Goal: Information Seeking & Learning: Check status

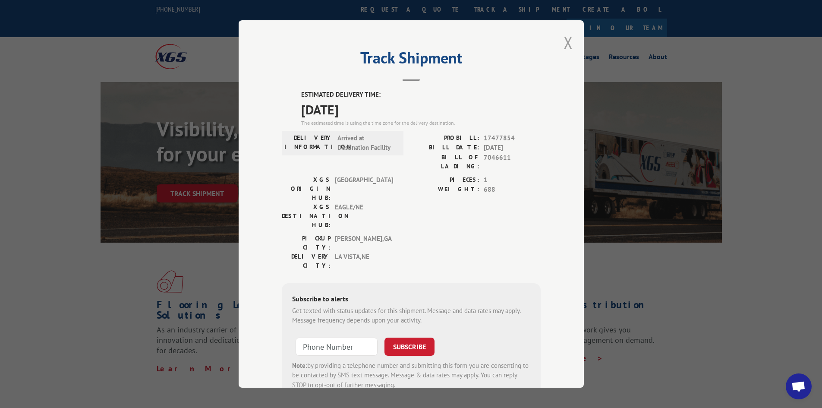
click at [566, 44] on button "Close modal" at bounding box center [567, 42] width 9 height 23
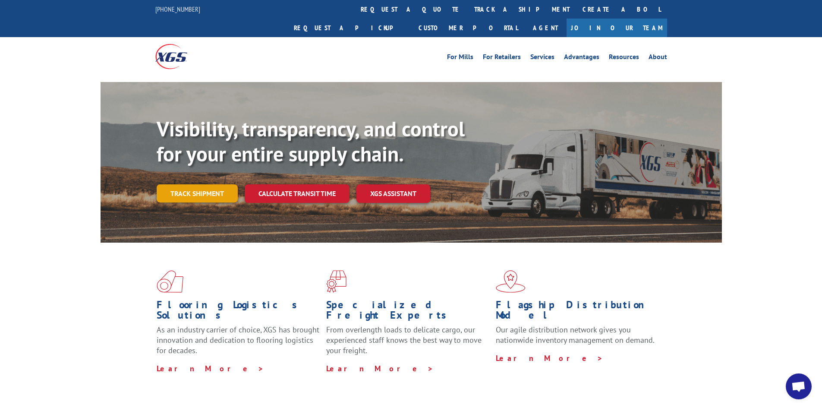
click at [219, 184] on link "Track shipment" at bounding box center [197, 193] width 81 height 18
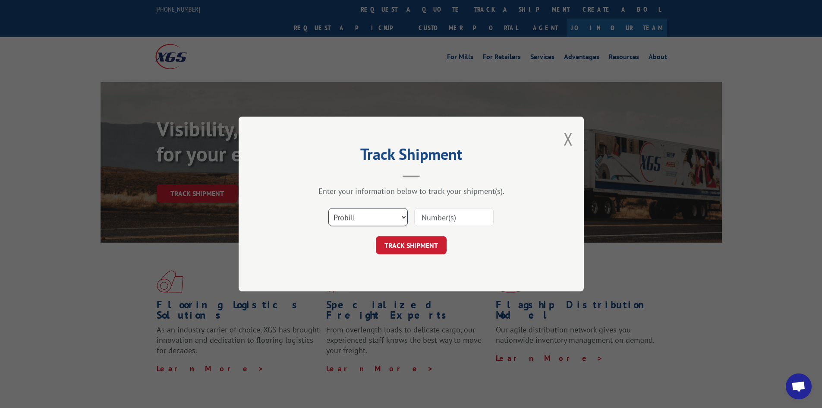
click at [375, 214] on select "Select category... Probill BOL PO" at bounding box center [367, 217] width 79 height 18
select select "bol"
click at [328, 208] on select "Select category... Probill BOL PO" at bounding box center [367, 217] width 79 height 18
paste input "471499"
type input "471499"
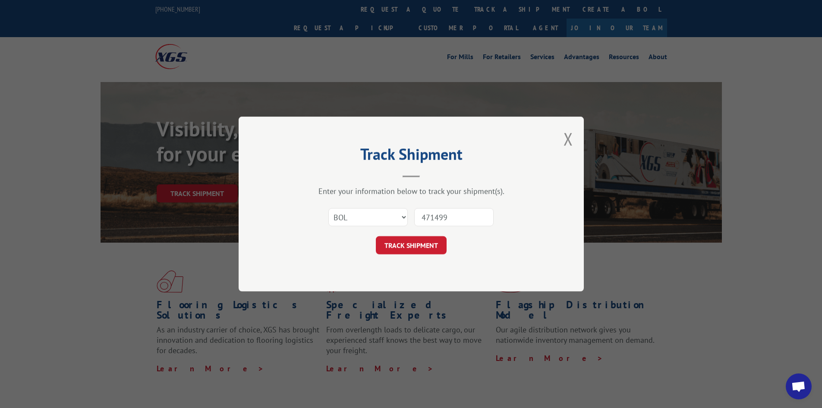
click at [423, 238] on button "TRACK SHIPMENT" at bounding box center [411, 245] width 71 height 18
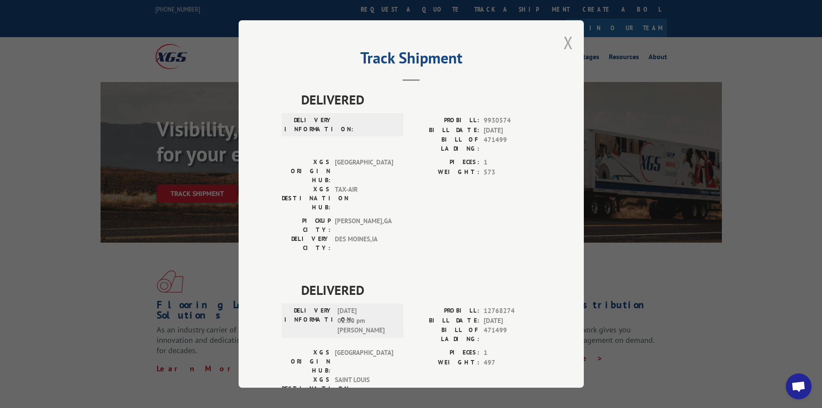
click at [567, 41] on button "Close modal" at bounding box center [567, 42] width 9 height 23
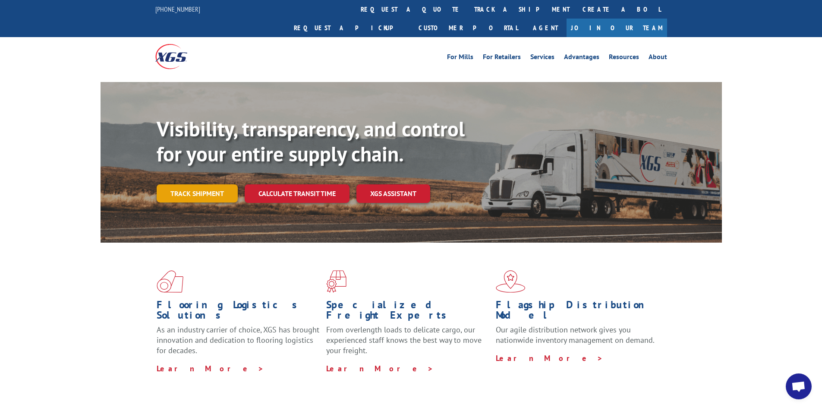
click at [221, 184] on link "Track shipment" at bounding box center [197, 193] width 81 height 18
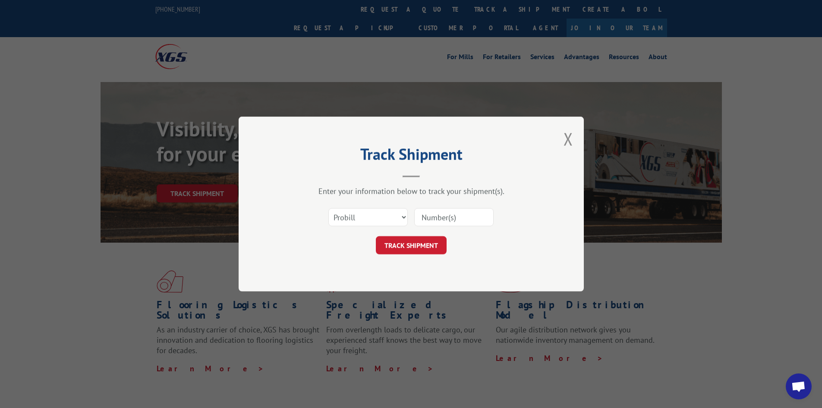
paste input "17233648"
type input "17233648"
click at [394, 248] on button "TRACK SHIPMENT" at bounding box center [411, 245] width 71 height 18
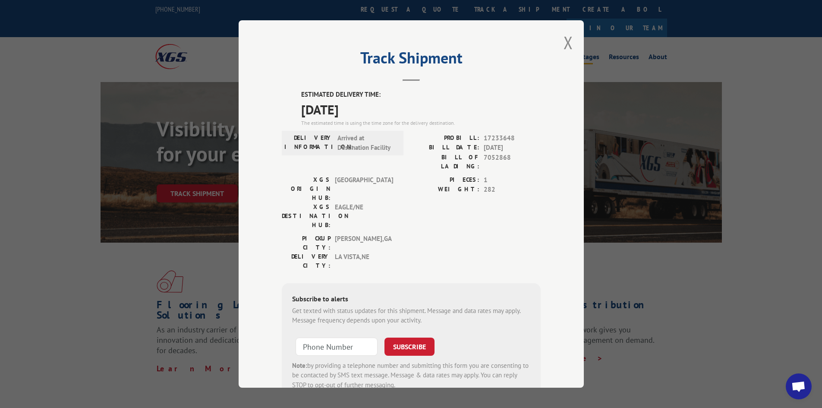
click at [563, 41] on button "Close modal" at bounding box center [567, 42] width 9 height 23
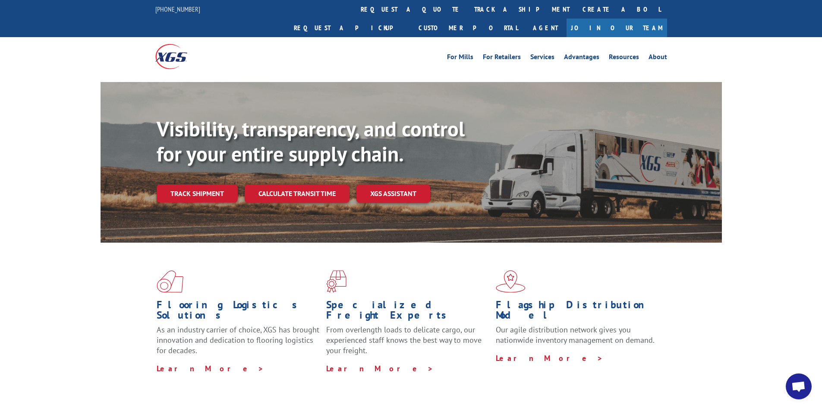
click at [214, 158] on div "Visibility, transparency, and control for your entire supply chain. Track shipm…" at bounding box center [439, 176] width 565 height 120
click at [214, 184] on link "Track shipment" at bounding box center [197, 193] width 81 height 18
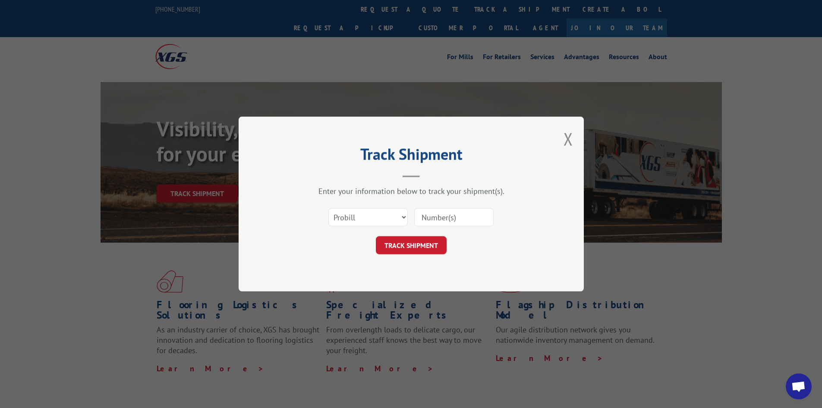
paste input "17478923"
type input "17478923"
click at [426, 240] on button "TRACK SHIPMENT" at bounding box center [411, 245] width 71 height 18
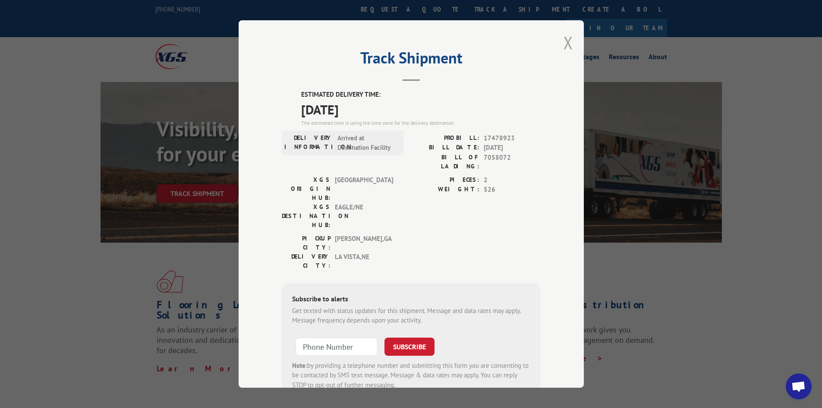
click at [563, 43] on button "Close modal" at bounding box center [567, 42] width 9 height 23
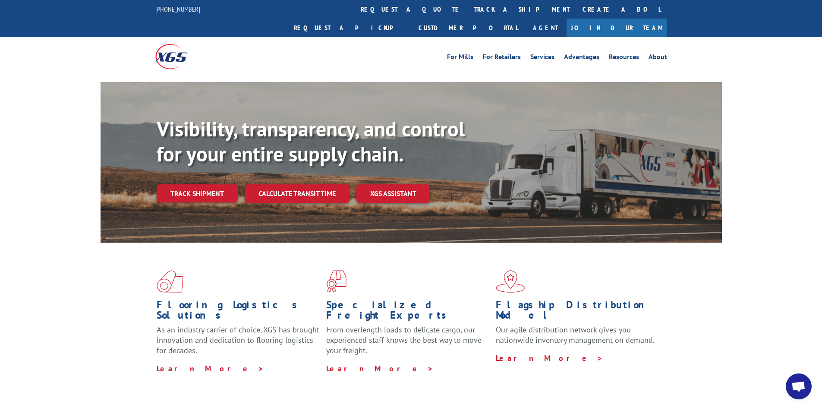
click at [187, 184] on link "Track shipment" at bounding box center [197, 193] width 81 height 18
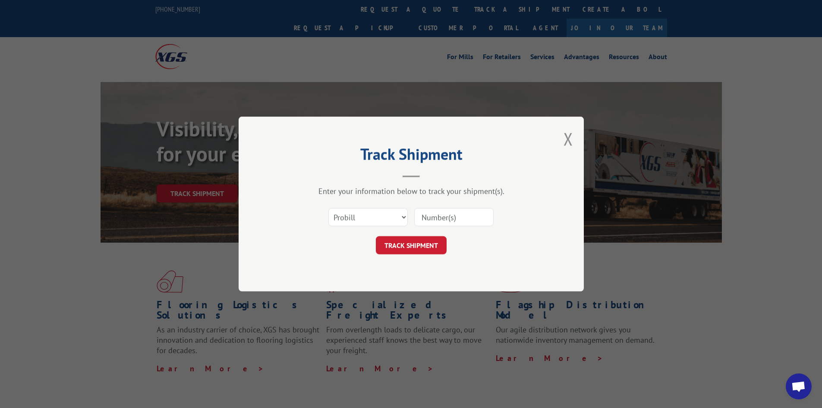
paste input "17478923"
type input "17478923"
click at [418, 248] on button "TRACK SHIPMENT" at bounding box center [411, 245] width 71 height 18
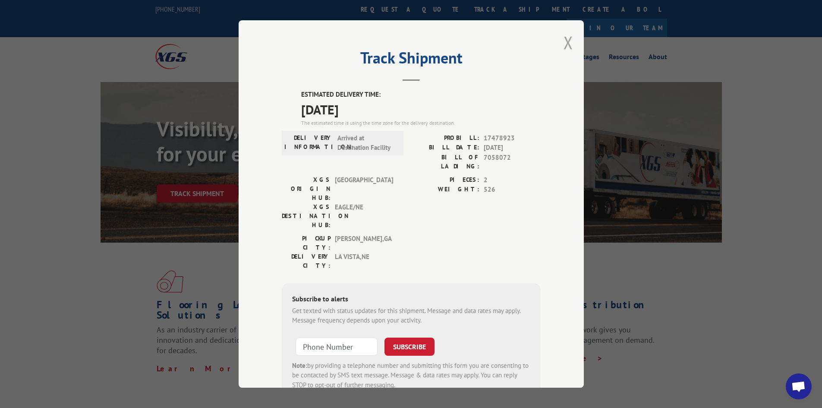
click at [566, 43] on button "Close modal" at bounding box center [567, 42] width 9 height 23
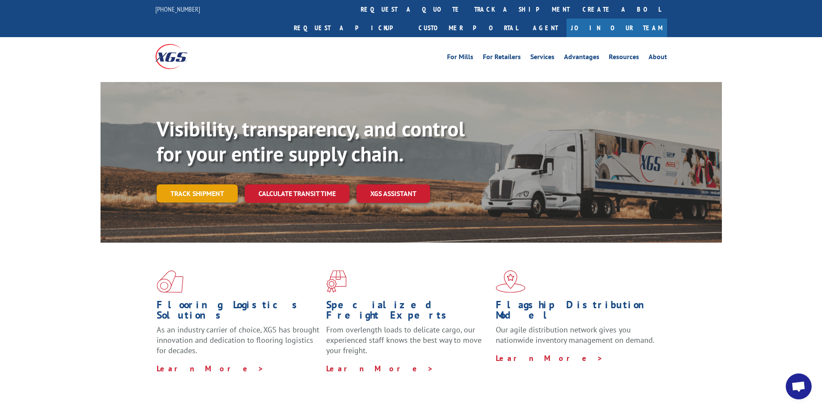
click at [220, 184] on link "Track shipment" at bounding box center [197, 193] width 81 height 18
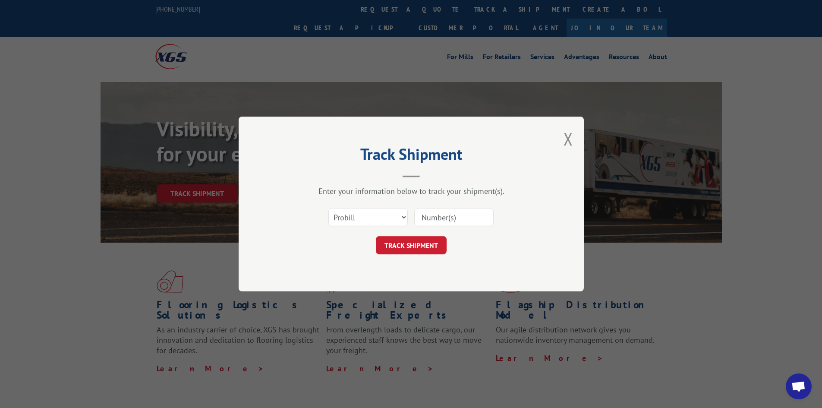
paste input "17479222"
type input "17479222"
click at [413, 247] on button "TRACK SHIPMENT" at bounding box center [411, 245] width 71 height 18
